Goal: Check status

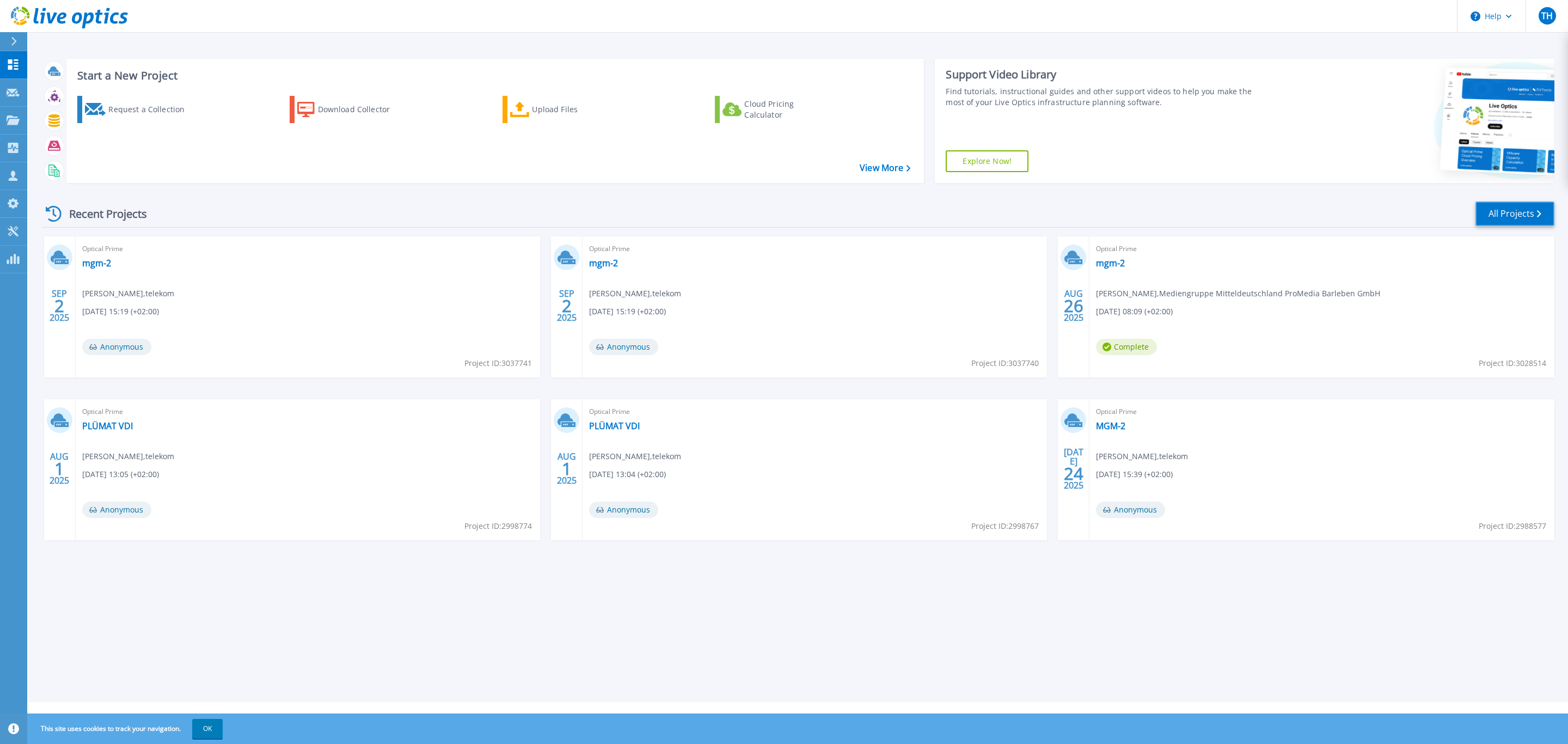
click at [1518, 214] on link "All Projects" at bounding box center [1514, 214] width 79 height 24
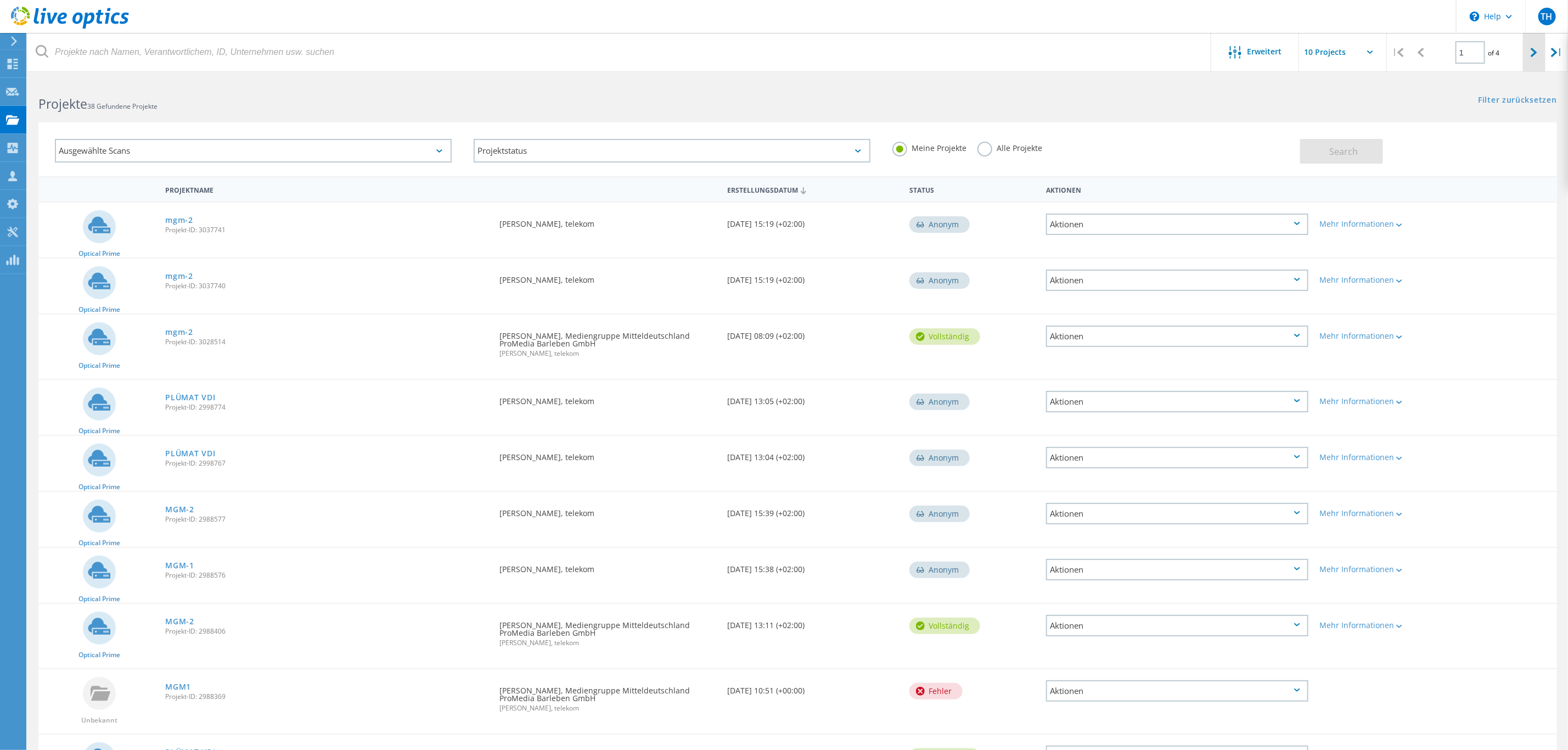
click at [1528, 49] on div at bounding box center [1534, 52] width 23 height 39
type input "2"
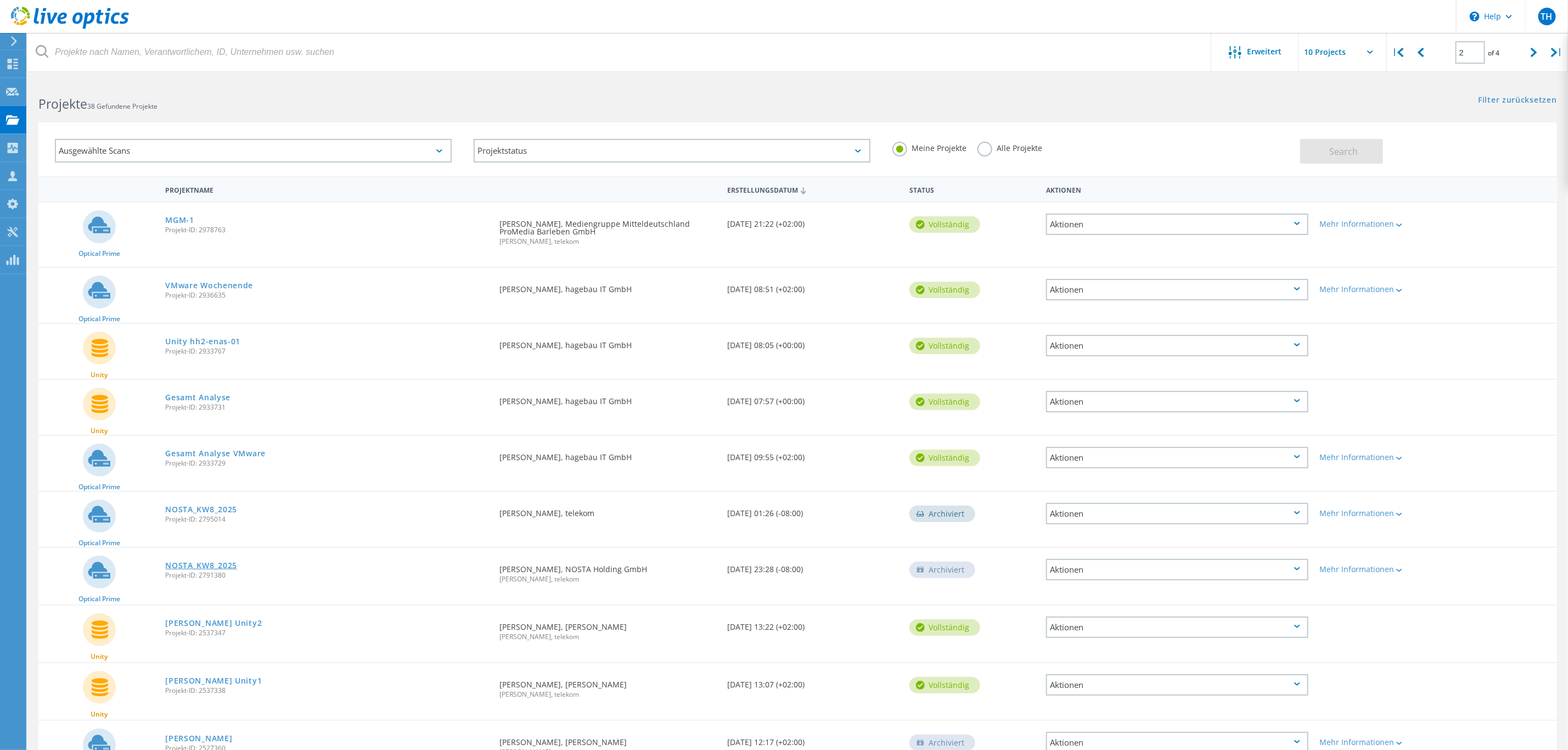
click at [200, 567] on link "NOSTA_KW8_2025" at bounding box center [200, 565] width 72 height 8
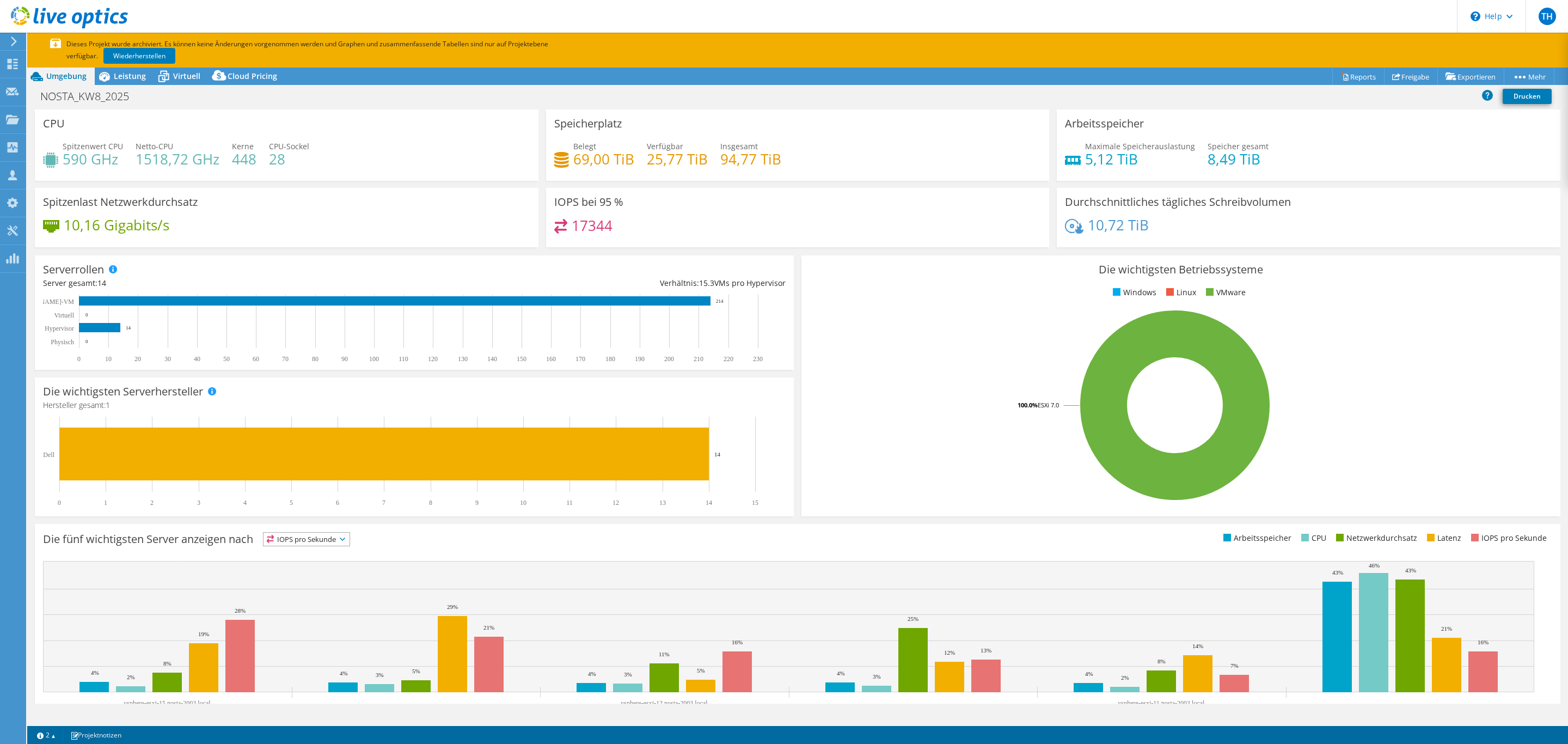
select select "EUFrankfurt"
select select "USD"
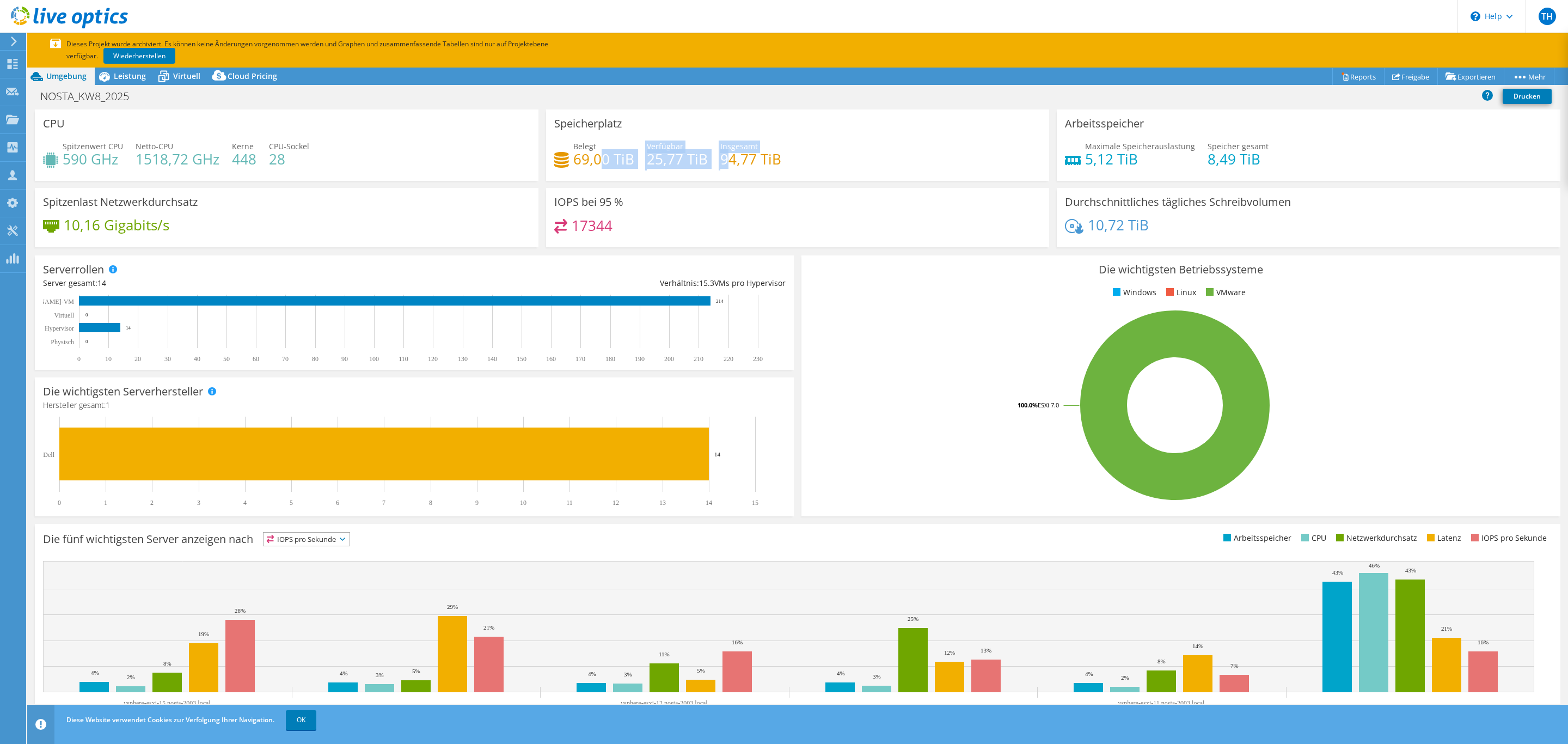
drag, startPoint x: 596, startPoint y: 155, endPoint x: 720, endPoint y: 162, distance: 124.2
click at [720, 162] on div "Belegt 69,00 TiB Verfügbar 25,77 TiB Insgesamt 94,77 TiB" at bounding box center [798, 158] width 487 height 35
click at [755, 160] on h4 "94,77 TiB" at bounding box center [750, 159] width 61 height 12
click at [160, 53] on link "Wiederherstellen" at bounding box center [139, 56] width 72 height 16
click at [128, 80] on span "Leistung" at bounding box center [130, 75] width 32 height 10
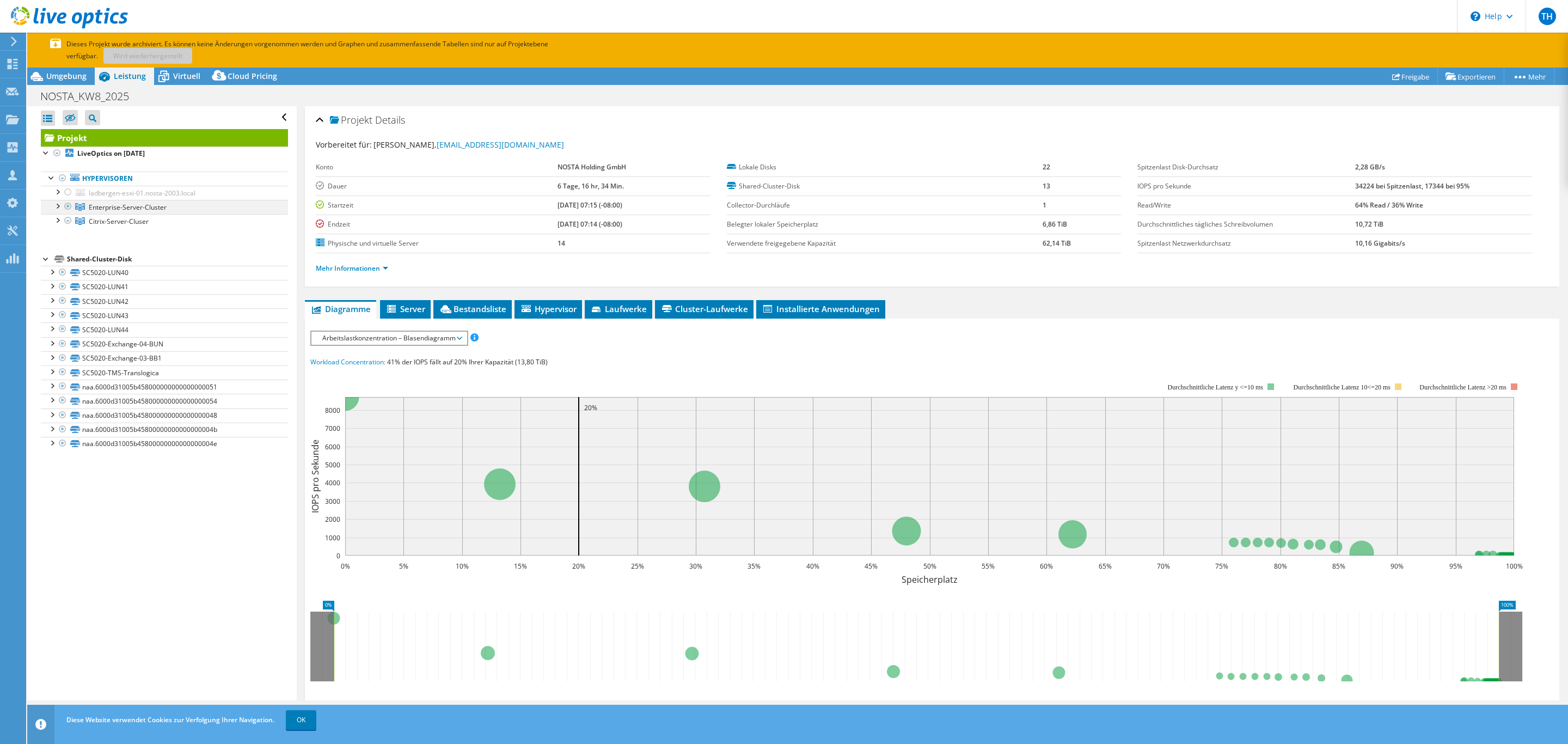
click at [54, 204] on div at bounding box center [57, 205] width 11 height 11
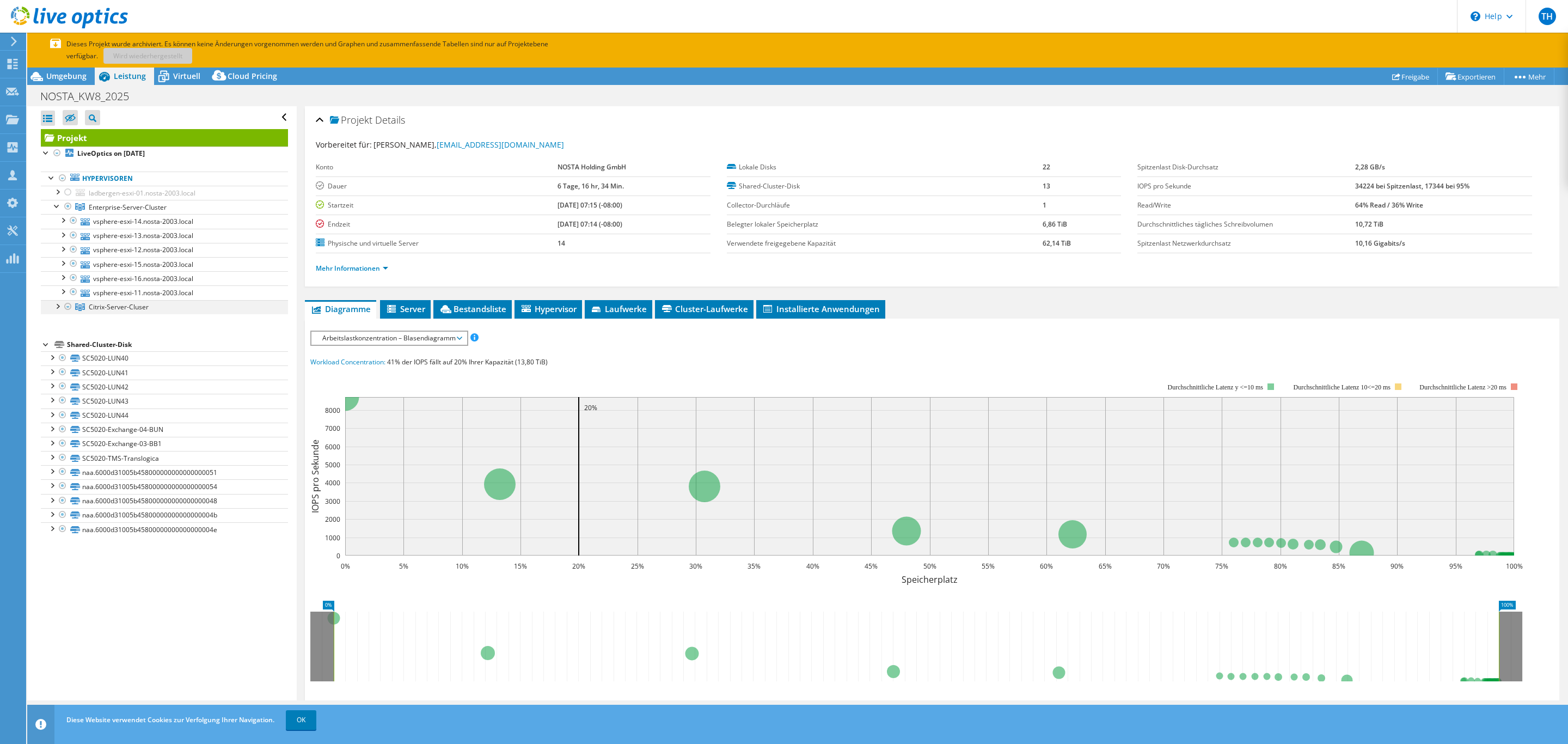
click at [56, 311] on div at bounding box center [57, 305] width 11 height 11
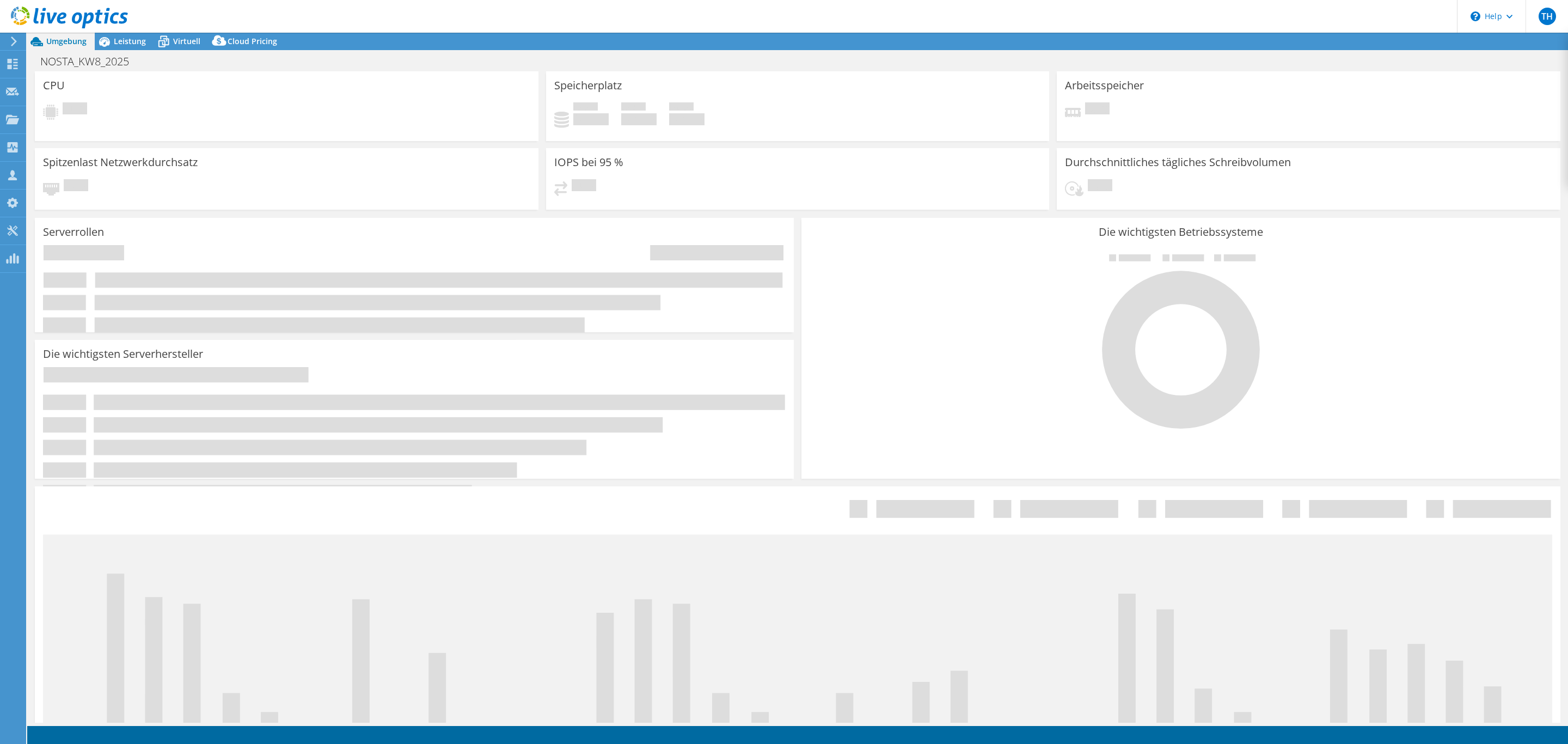
select select "EUFrankfurt"
